Goal: Find specific page/section: Find specific page/section

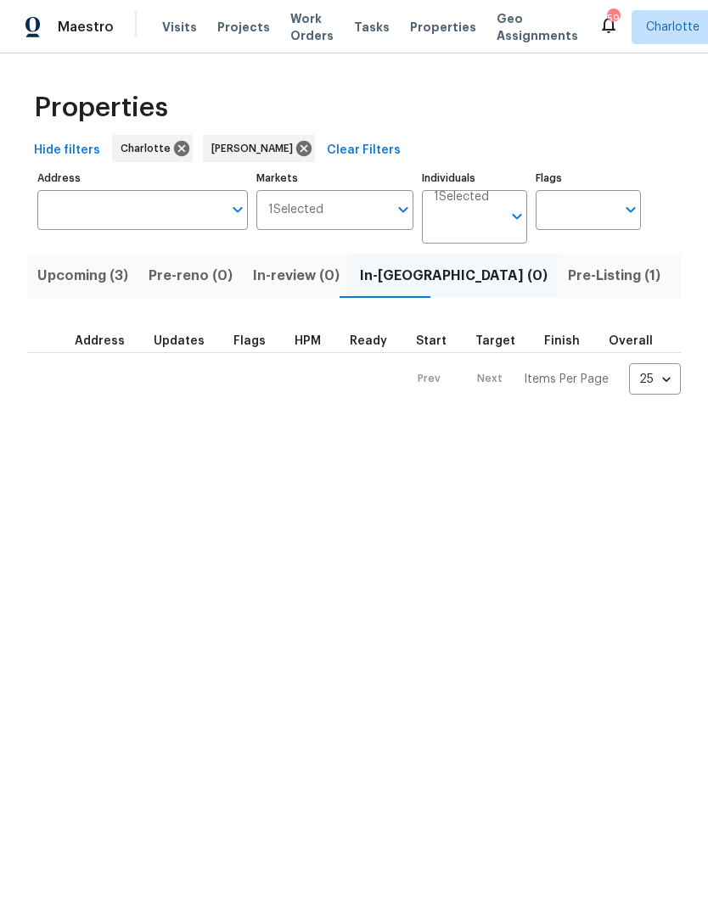
click at [568, 277] on span "Pre-Listing (1)" at bounding box center [614, 276] width 92 height 24
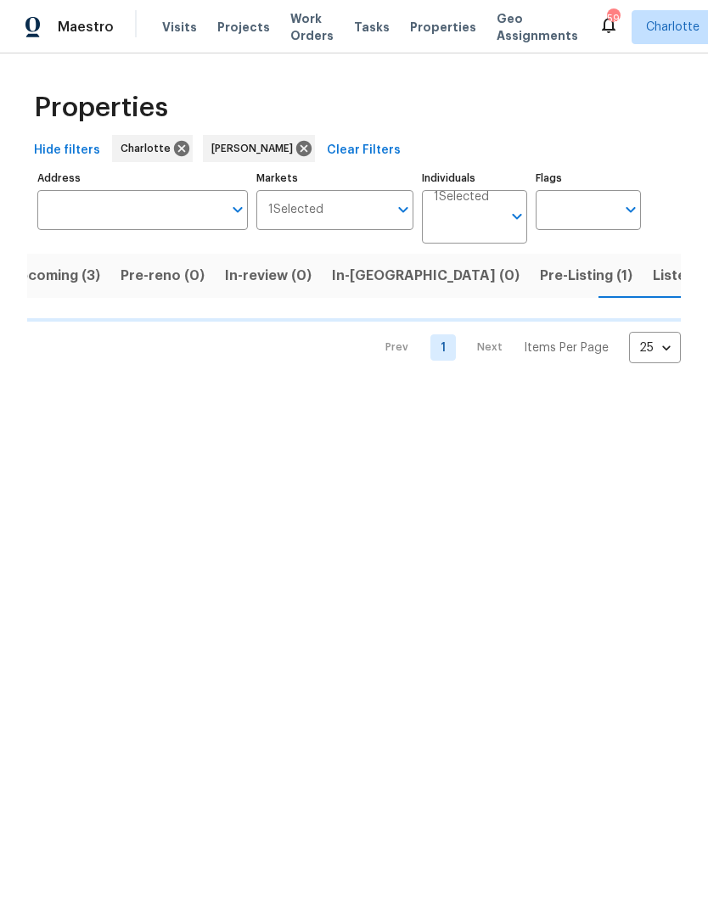
scroll to position [0, 29]
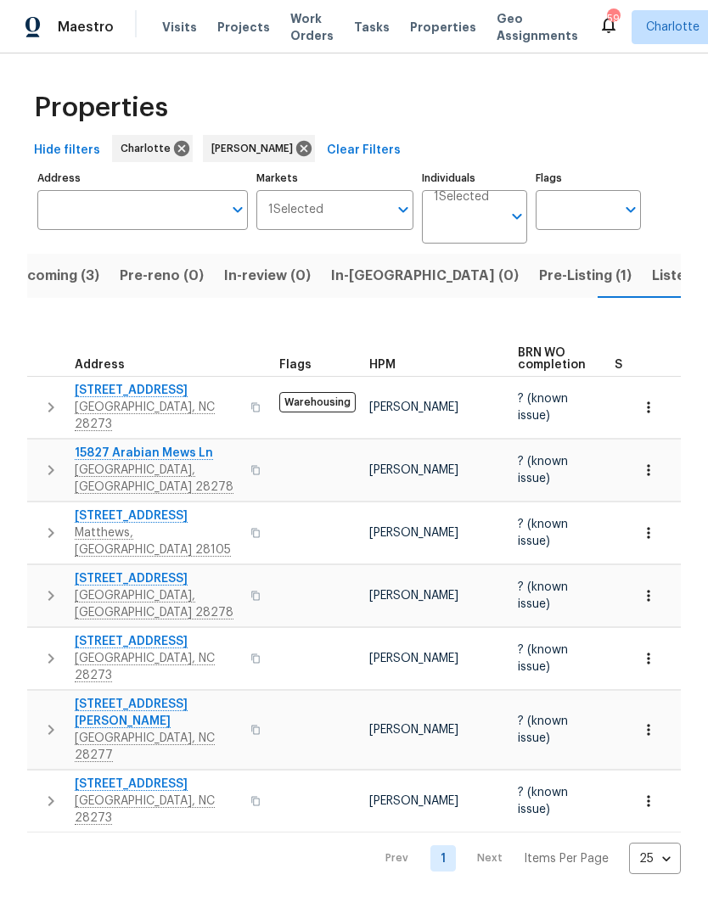
click at [652, 270] on span "Listed (21)" at bounding box center [687, 276] width 70 height 24
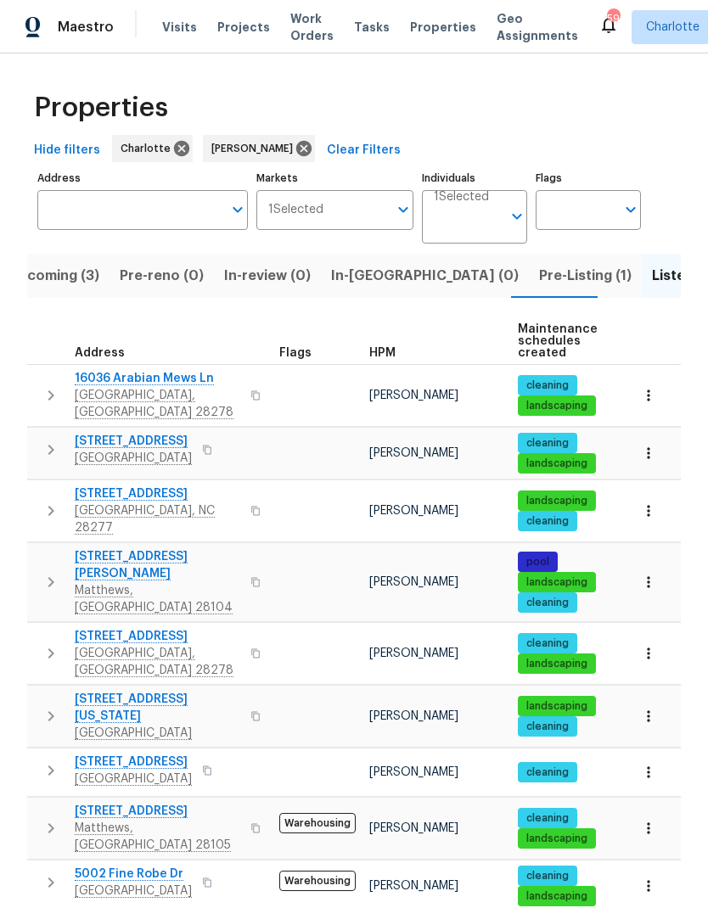
click at [539, 276] on span "Pre-Listing (1)" at bounding box center [585, 276] width 92 height 24
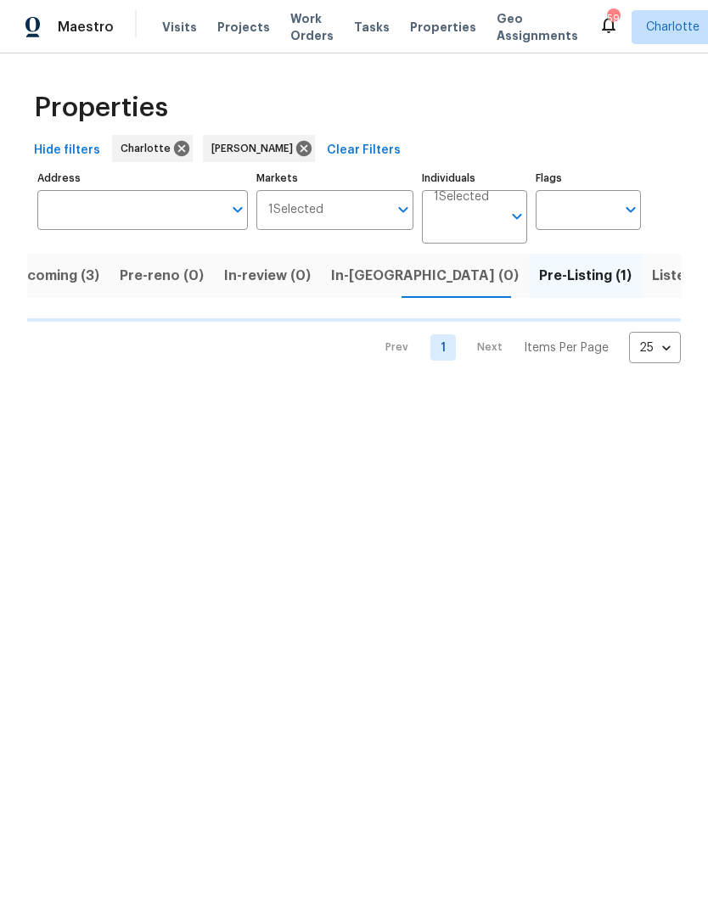
click at [642, 291] on button "Listed (21)" at bounding box center [687, 276] width 90 height 44
